Goal: Task Accomplishment & Management: Manage account settings

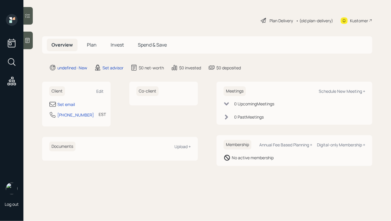
click at [120, 21] on div "Plan Delivery • (old plan-delivery) Kustomer" at bounding box center [207, 20] width 330 height 13
click at [29, 39] on icon at bounding box center [28, 40] width 6 height 6
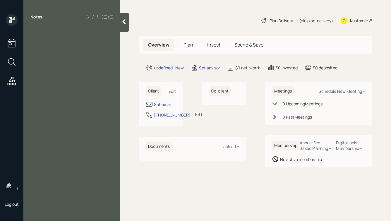
click at [124, 20] on icon at bounding box center [124, 22] width 6 height 6
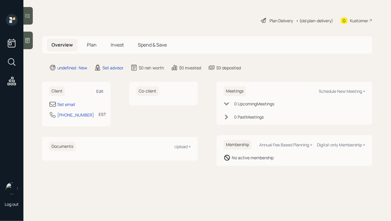
click at [101, 93] on div "Edit" at bounding box center [99, 91] width 7 height 6
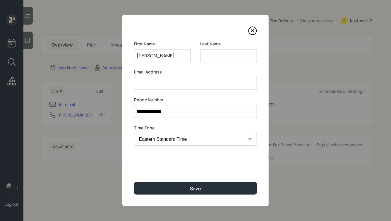
type input "[PERSON_NAME]"
click at [134, 182] on button "Save" at bounding box center [195, 188] width 123 height 13
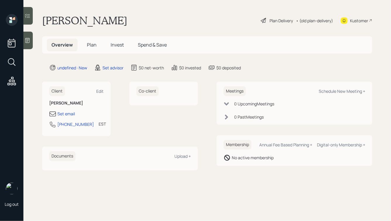
click at [28, 37] on div at bounding box center [27, 41] width 9 height 18
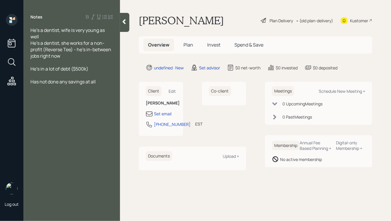
click at [123, 21] on icon at bounding box center [124, 21] width 3 height 5
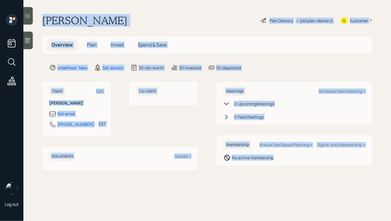
drag, startPoint x: 44, startPoint y: 19, endPoint x: 278, endPoint y: 181, distance: 284.6
click at [278, 181] on main "[PERSON_NAME] Plan Delivery • (old plan-delivery) Kustomer Overview Plan Invest…" at bounding box center [207, 110] width 368 height 221
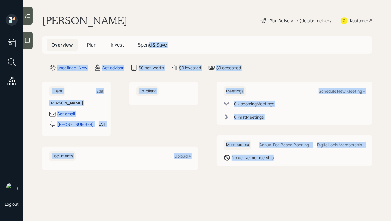
drag, startPoint x: 278, startPoint y: 181, endPoint x: 144, endPoint y: 38, distance: 196.3
click at [144, 38] on main "[PERSON_NAME] Plan Delivery • (old plan-delivery) Kustomer Overview Plan Invest…" at bounding box center [207, 110] width 368 height 221
click at [134, 27] on main "[PERSON_NAME] Plan Delivery • (old plan-delivery) Kustomer Overview Plan Invest…" at bounding box center [207, 110] width 368 height 221
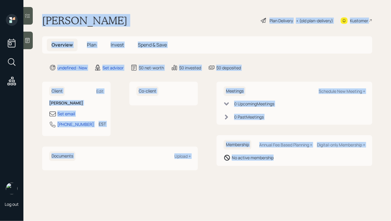
drag, startPoint x: 42, startPoint y: 18, endPoint x: 272, endPoint y: 184, distance: 282.6
click at [272, 184] on main "[PERSON_NAME] Plan Delivery • (old plan-delivery) Kustomer Overview Plan Invest…" at bounding box center [207, 110] width 368 height 221
click at [290, 180] on main "[PERSON_NAME] Plan Delivery • (old plan-delivery) Kustomer Overview Plan Invest…" at bounding box center [207, 110] width 368 height 221
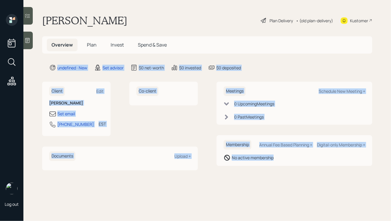
drag, startPoint x: 302, startPoint y: 185, endPoint x: 159, endPoint y: 24, distance: 215.6
click at [159, 24] on main "[PERSON_NAME] Plan Delivery • (old plan-delivery) Kustomer Overview Plan Invest…" at bounding box center [207, 110] width 368 height 221
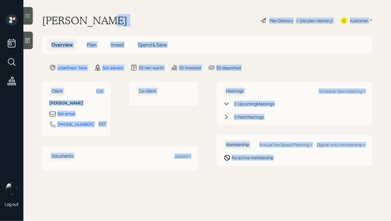
click at [149, 27] on main "[PERSON_NAME] Plan Delivery • (old plan-delivery) Kustomer Overview Plan Invest…" at bounding box center [207, 110] width 368 height 221
drag, startPoint x: 42, startPoint y: 18, endPoint x: 294, endPoint y: 200, distance: 310.7
click at [294, 200] on main "[PERSON_NAME] Plan Delivery • (old plan-delivery) Kustomer Overview Plan Invest…" at bounding box center [207, 110] width 368 height 221
click at [262, 171] on main "[PERSON_NAME] Plan Delivery • (old plan-delivery) Kustomer Overview Plan Invest…" at bounding box center [207, 110] width 368 height 221
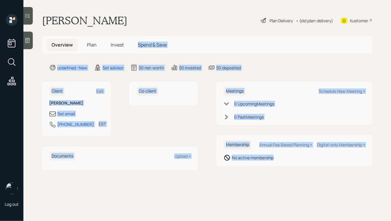
drag, startPoint x: 299, startPoint y: 184, endPoint x: 163, endPoint y: 32, distance: 204.4
click at [163, 33] on main "[PERSON_NAME] Plan Delivery • (old plan-delivery) Kustomer Overview Plan Invest…" at bounding box center [207, 110] width 368 height 221
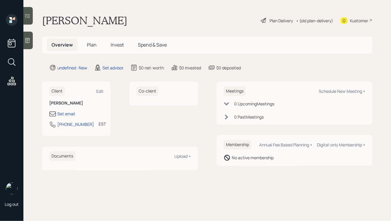
click at [143, 23] on div "[PERSON_NAME] Plan Delivery • (old plan-delivery) Kustomer" at bounding box center [207, 20] width 330 height 13
click at [65, 115] on div "Set email" at bounding box center [66, 114] width 18 height 6
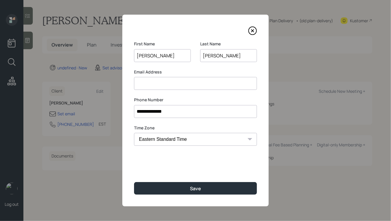
click at [166, 82] on input at bounding box center [195, 83] width 123 height 13
type input "[EMAIL_ADDRESS][DOMAIN_NAME]"
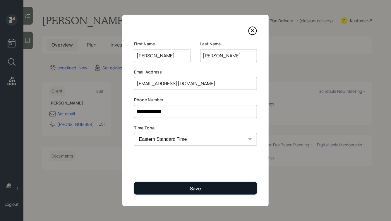
click at [191, 186] on div "Save" at bounding box center [195, 188] width 11 height 6
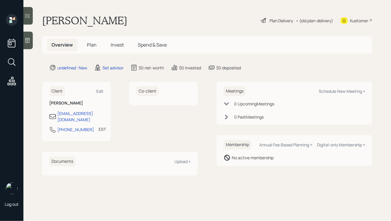
click at [25, 47] on div at bounding box center [27, 41] width 9 height 18
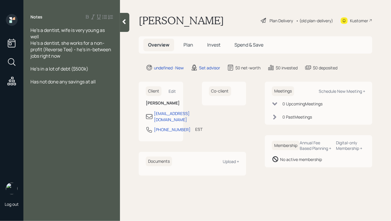
click at [125, 27] on div at bounding box center [124, 22] width 9 height 19
